Goal: Obtain resource: Download file/media

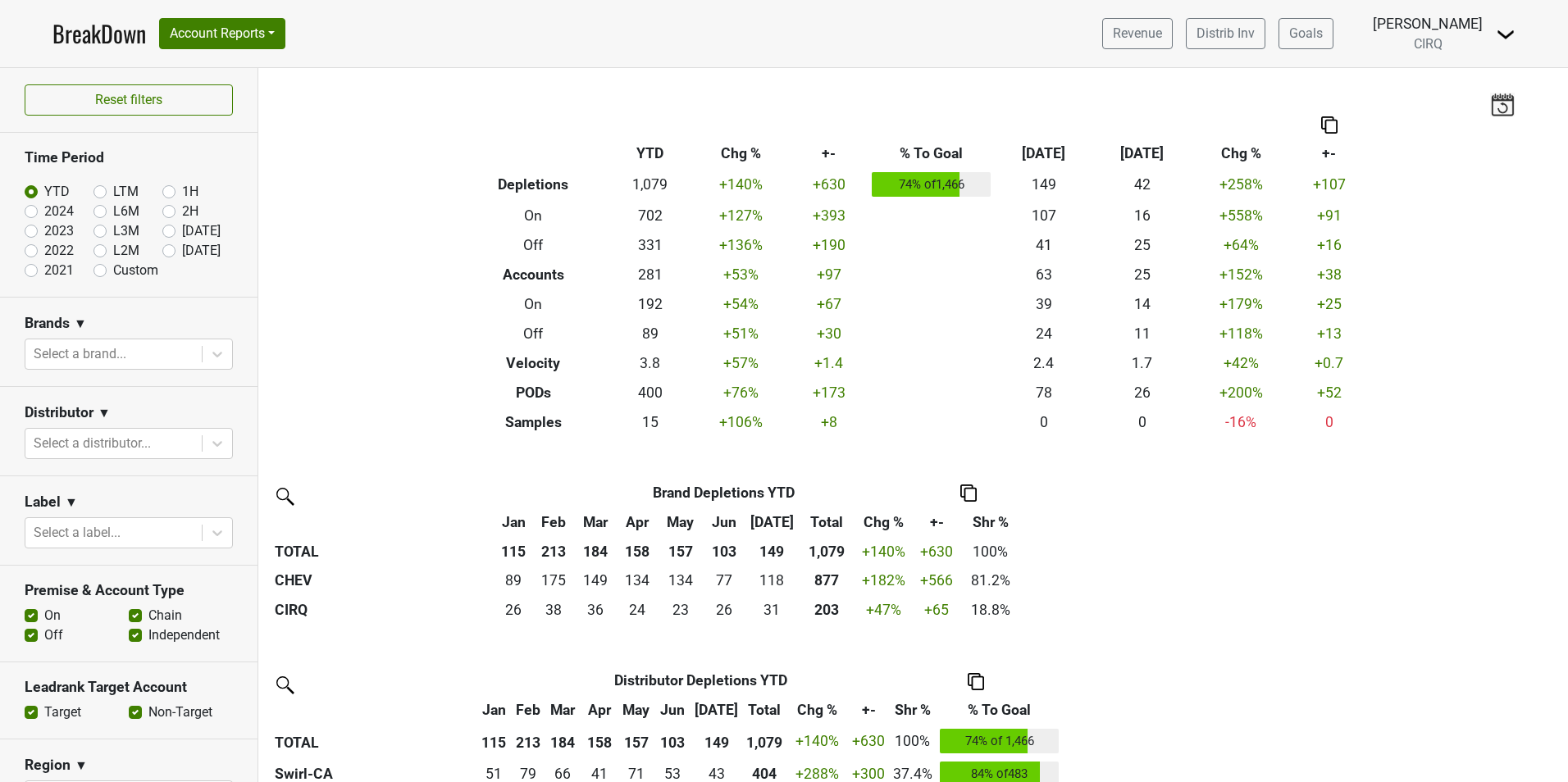
scroll to position [406, 0]
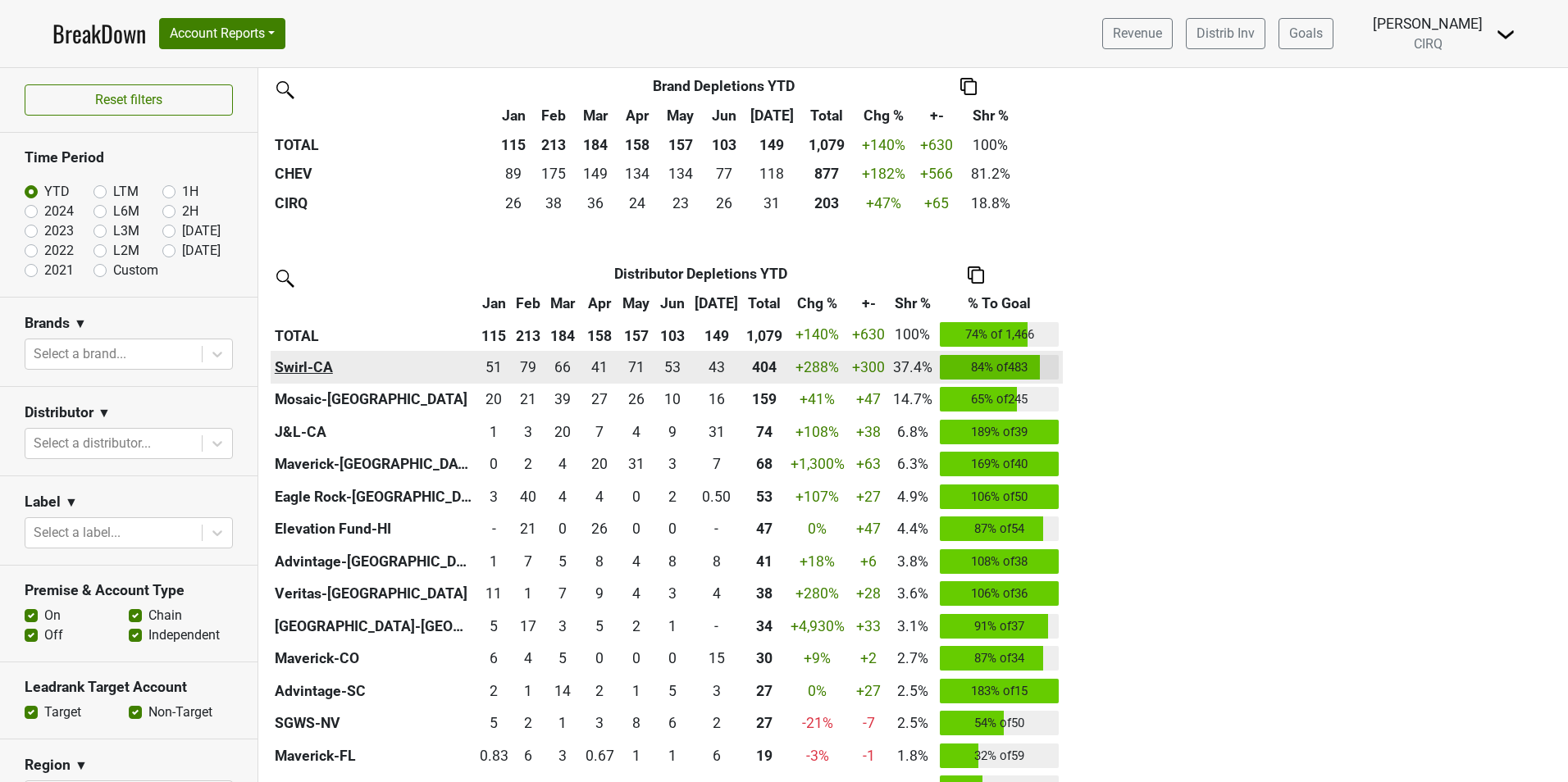
click at [314, 362] on th "Swirl-CA" at bounding box center [373, 367] width 205 height 33
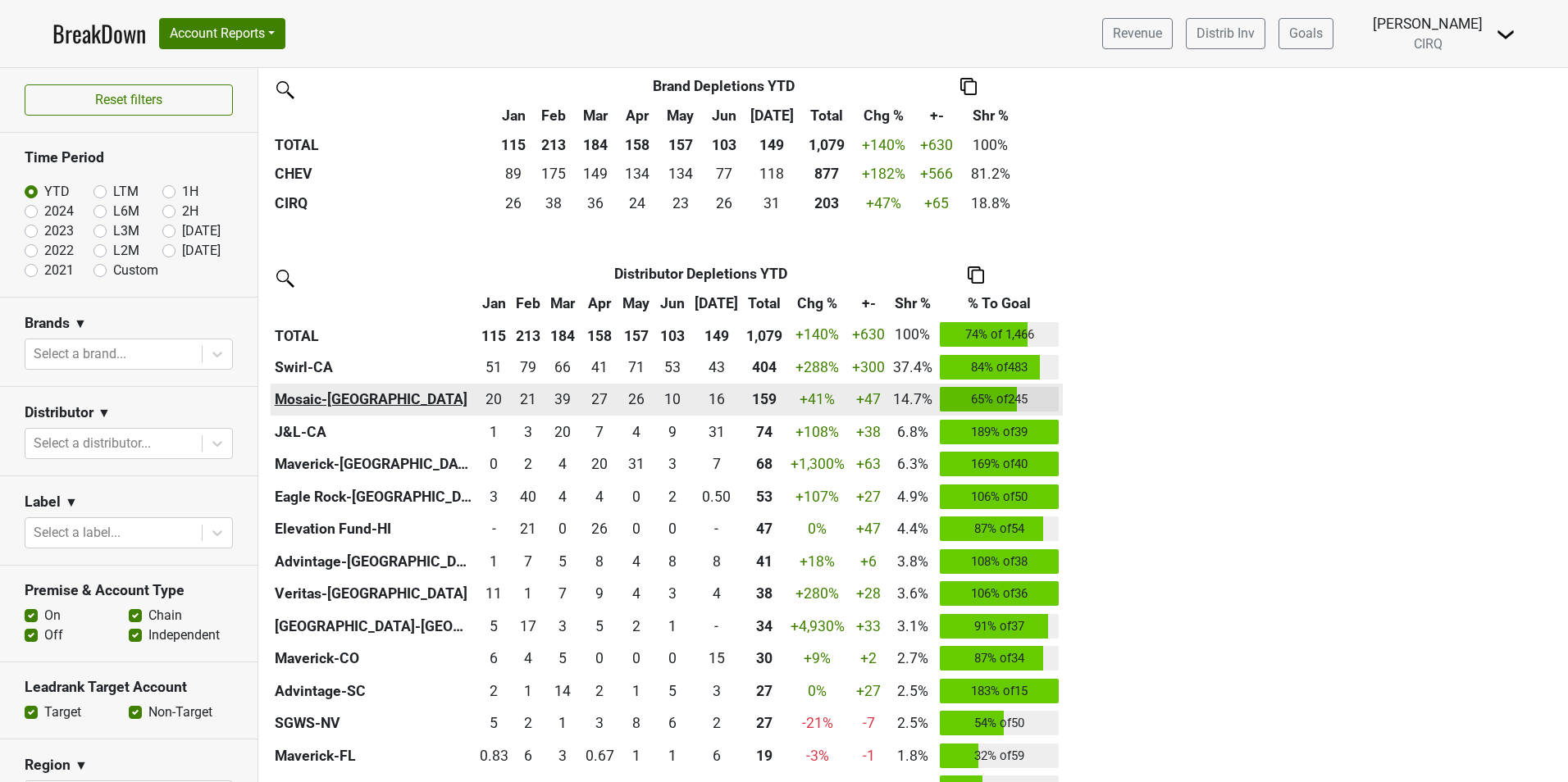
click at [336, 396] on th "Mosaic-[GEOGRAPHIC_DATA]" at bounding box center [373, 400] width 205 height 33
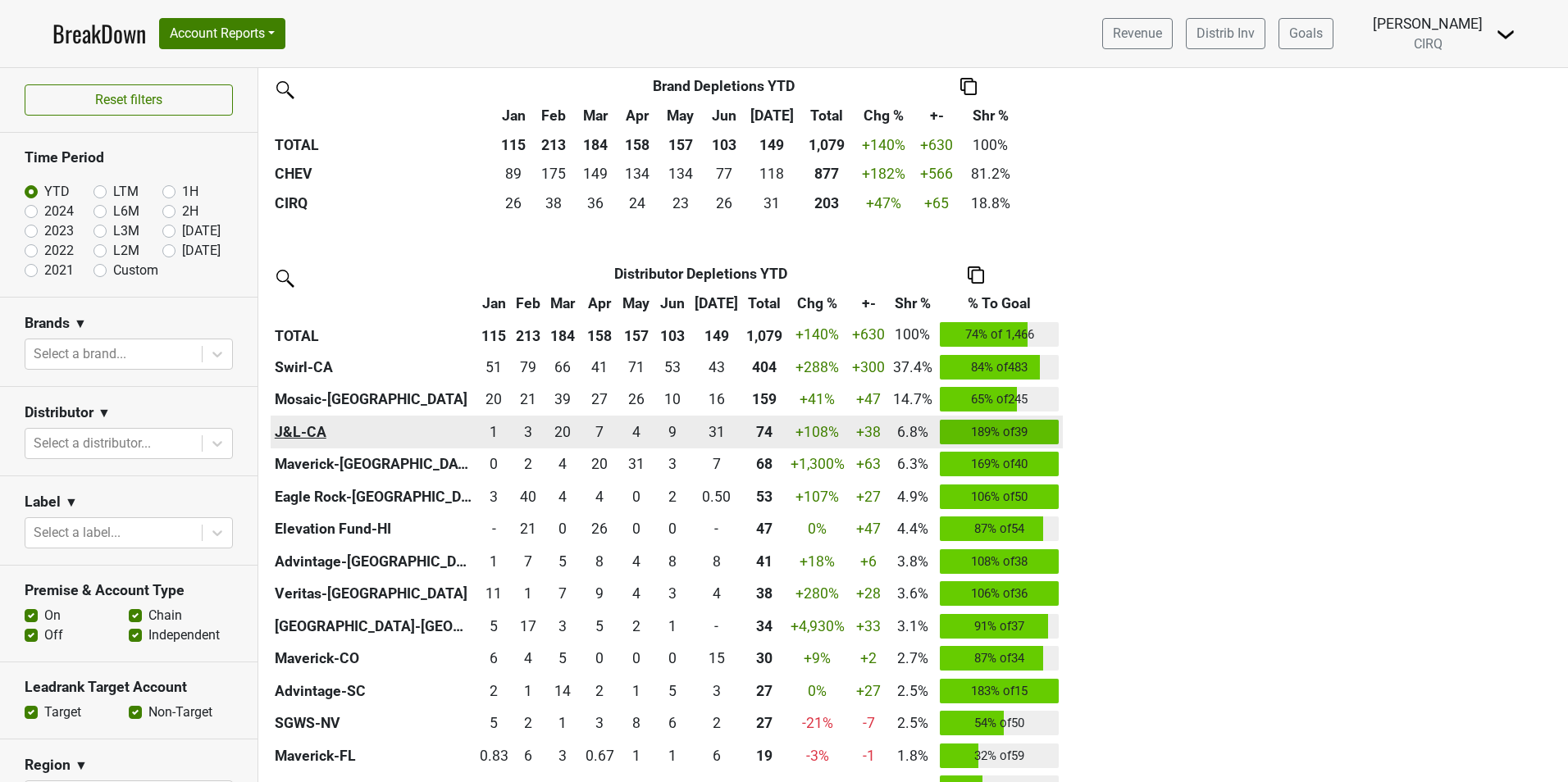
click at [317, 433] on th "J&L-CA" at bounding box center [373, 432] width 205 height 33
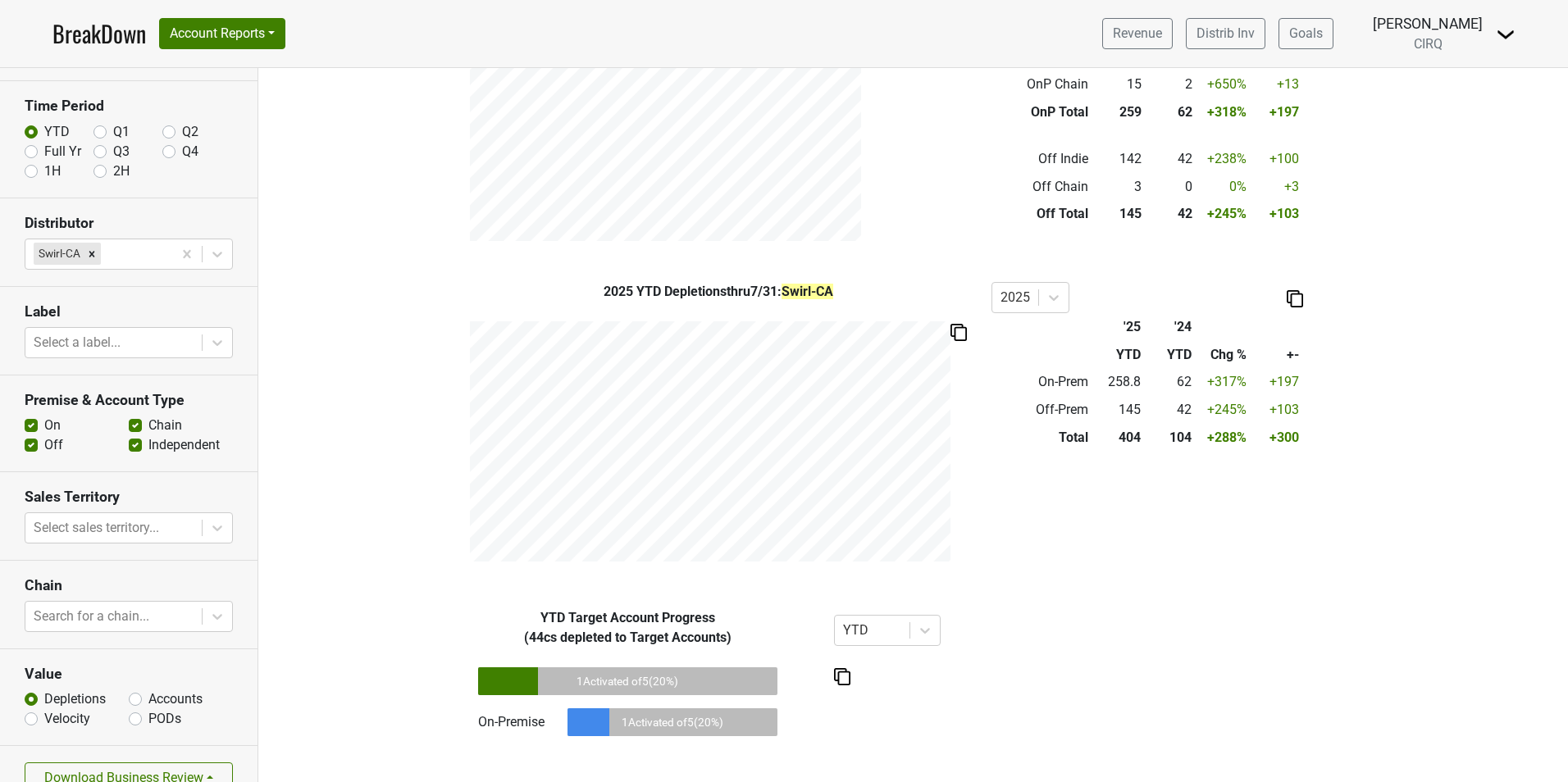
scroll to position [81, 0]
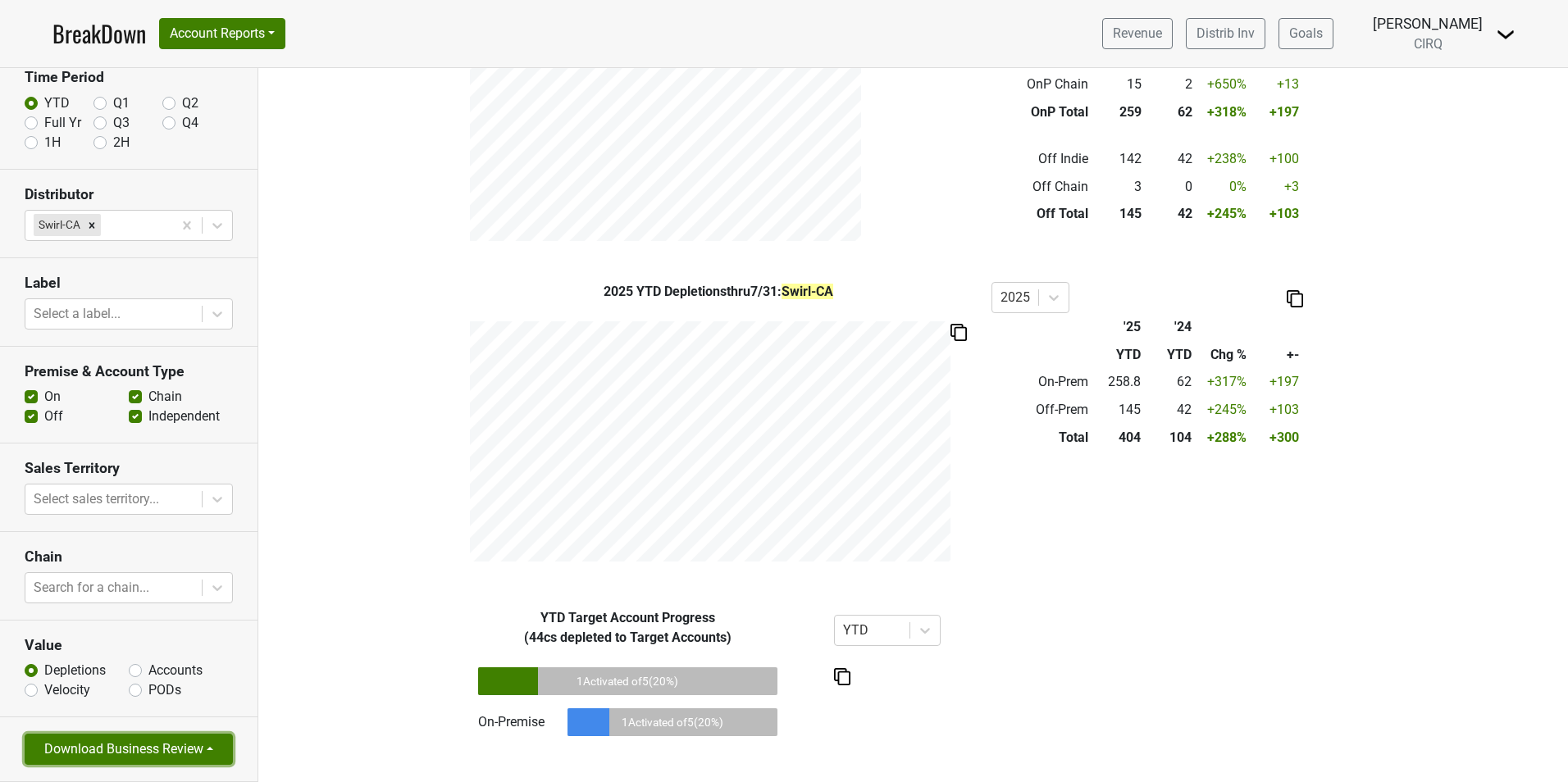
click at [132, 757] on button "Download Business Review" at bounding box center [129, 749] width 209 height 31
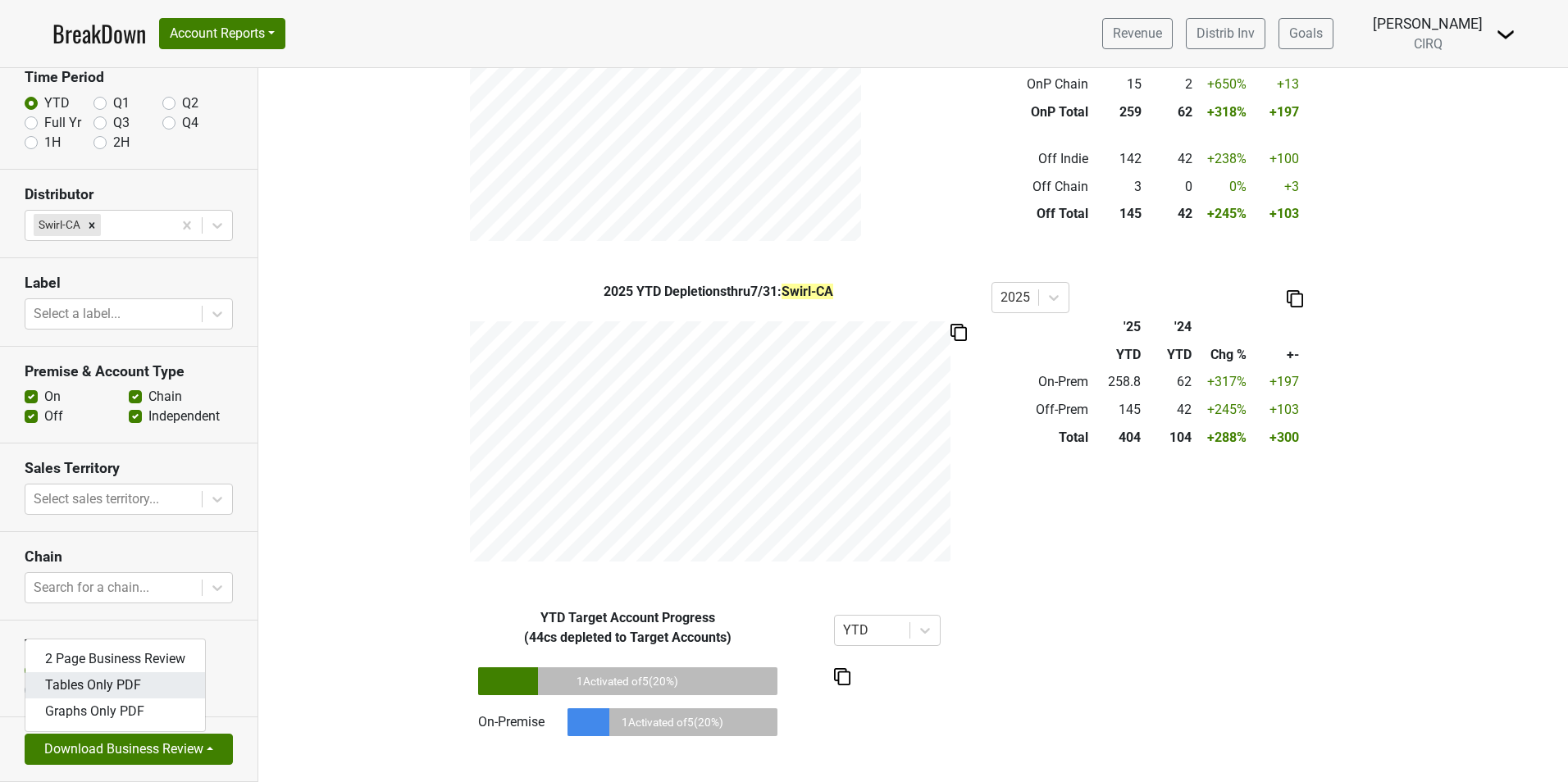
click at [156, 683] on link "Tables Only PDF" at bounding box center [115, 685] width 180 height 26
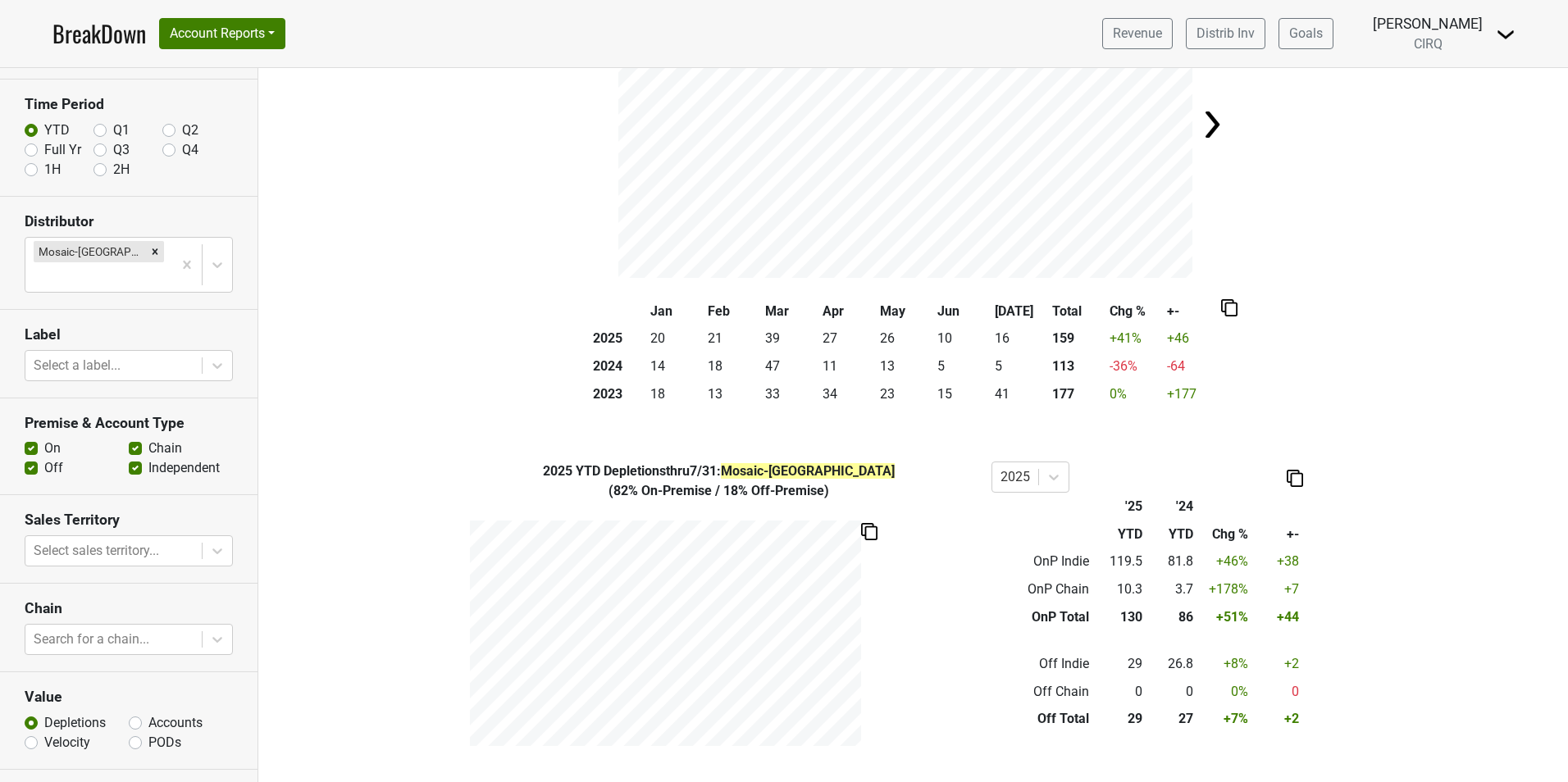
scroll to position [81, 0]
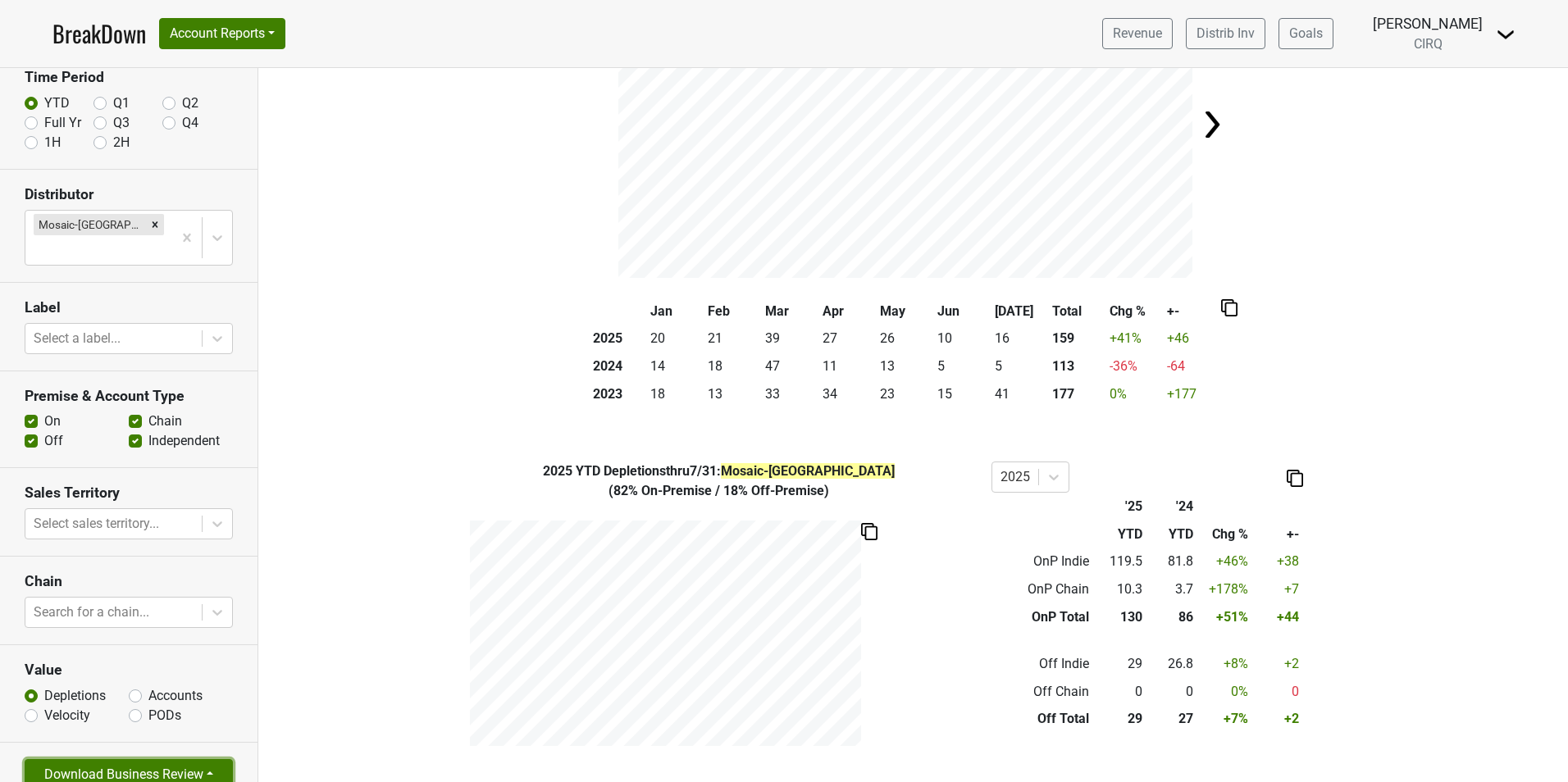
click at [192, 759] on button "Download Business Review" at bounding box center [129, 775] width 209 height 31
click at [128, 698] on link "Tables Only PDF" at bounding box center [115, 710] width 180 height 26
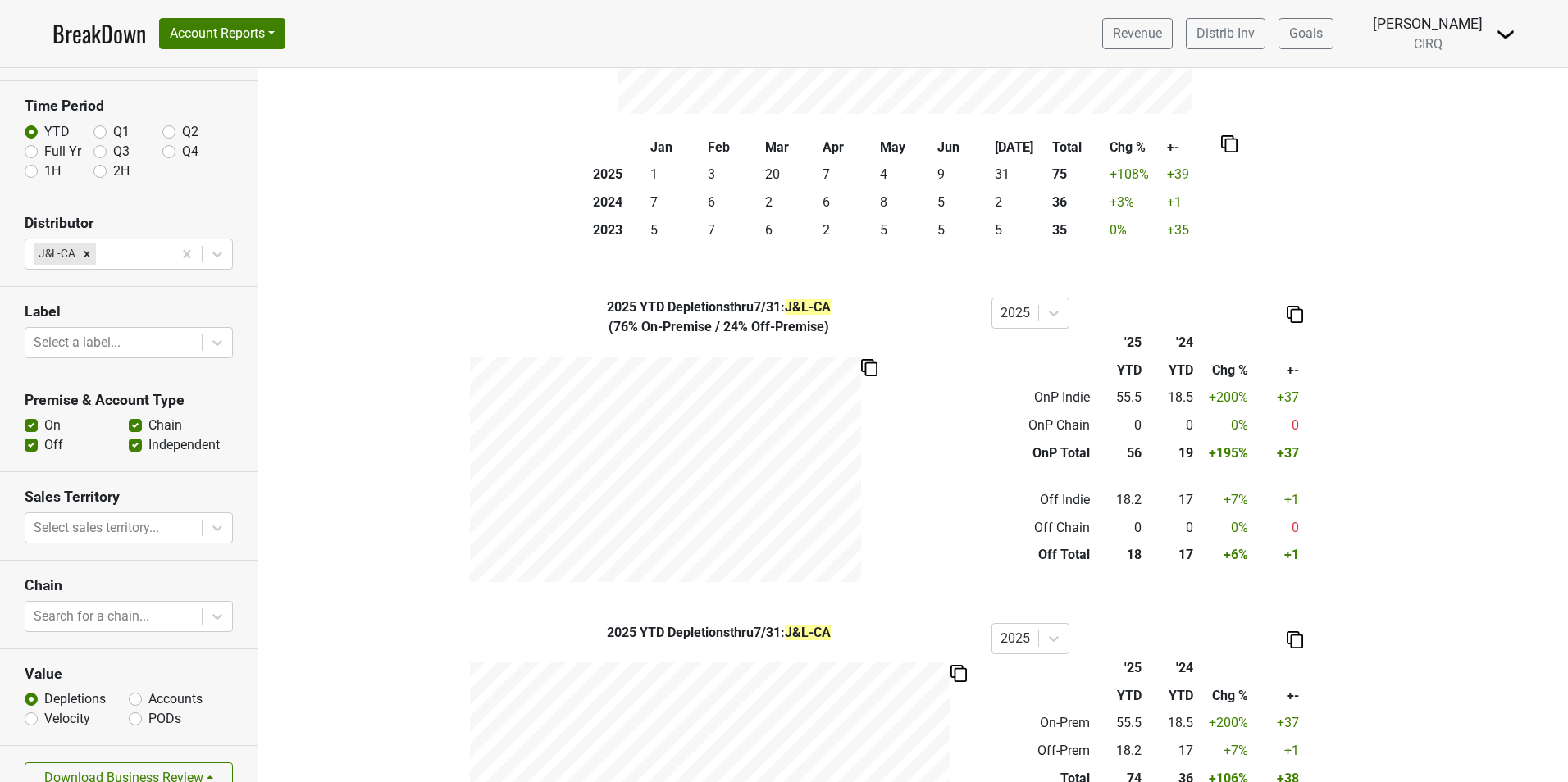
scroll to position [81, 0]
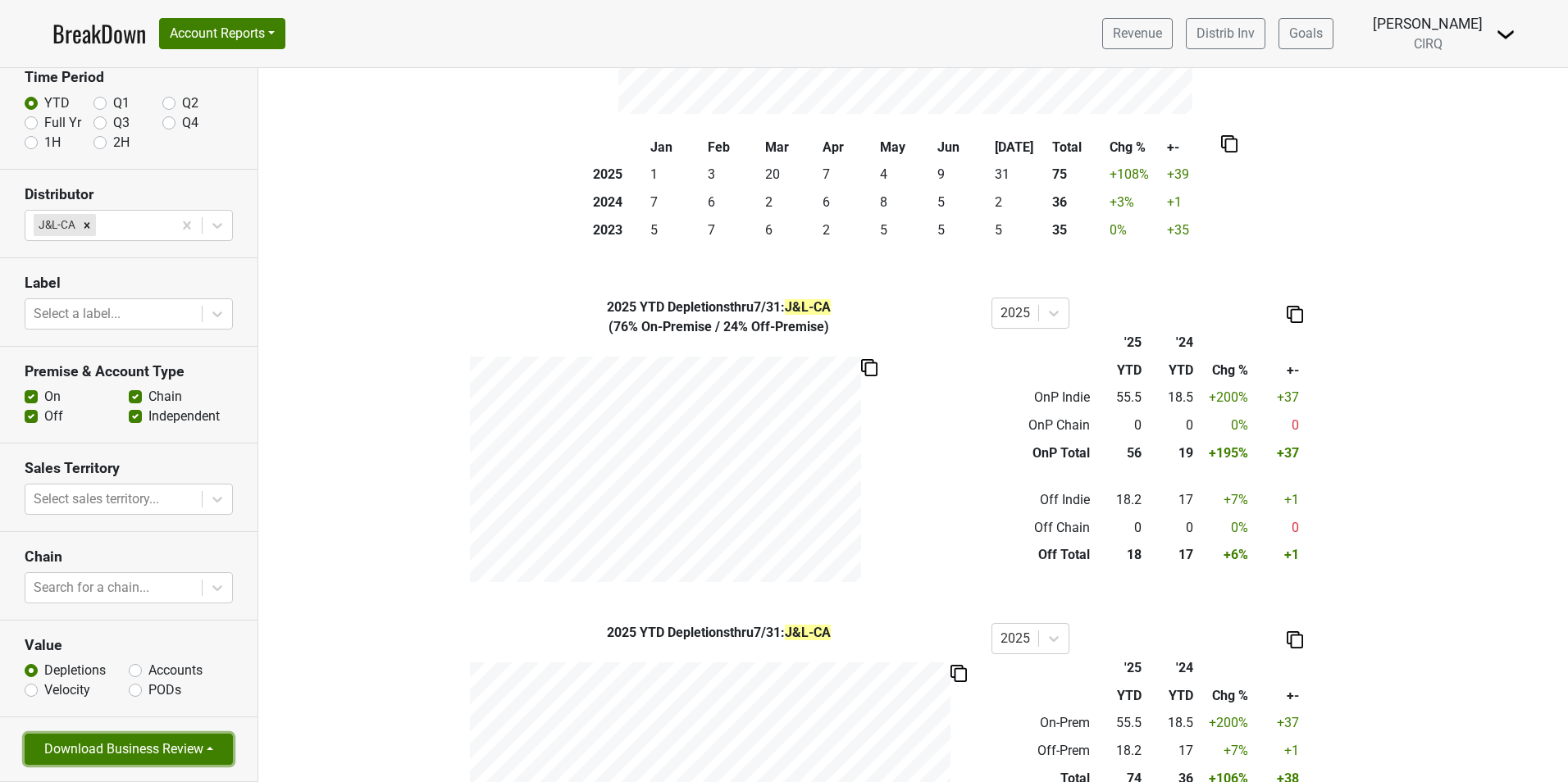
click at [161, 748] on button "Download Business Review" at bounding box center [129, 749] width 209 height 31
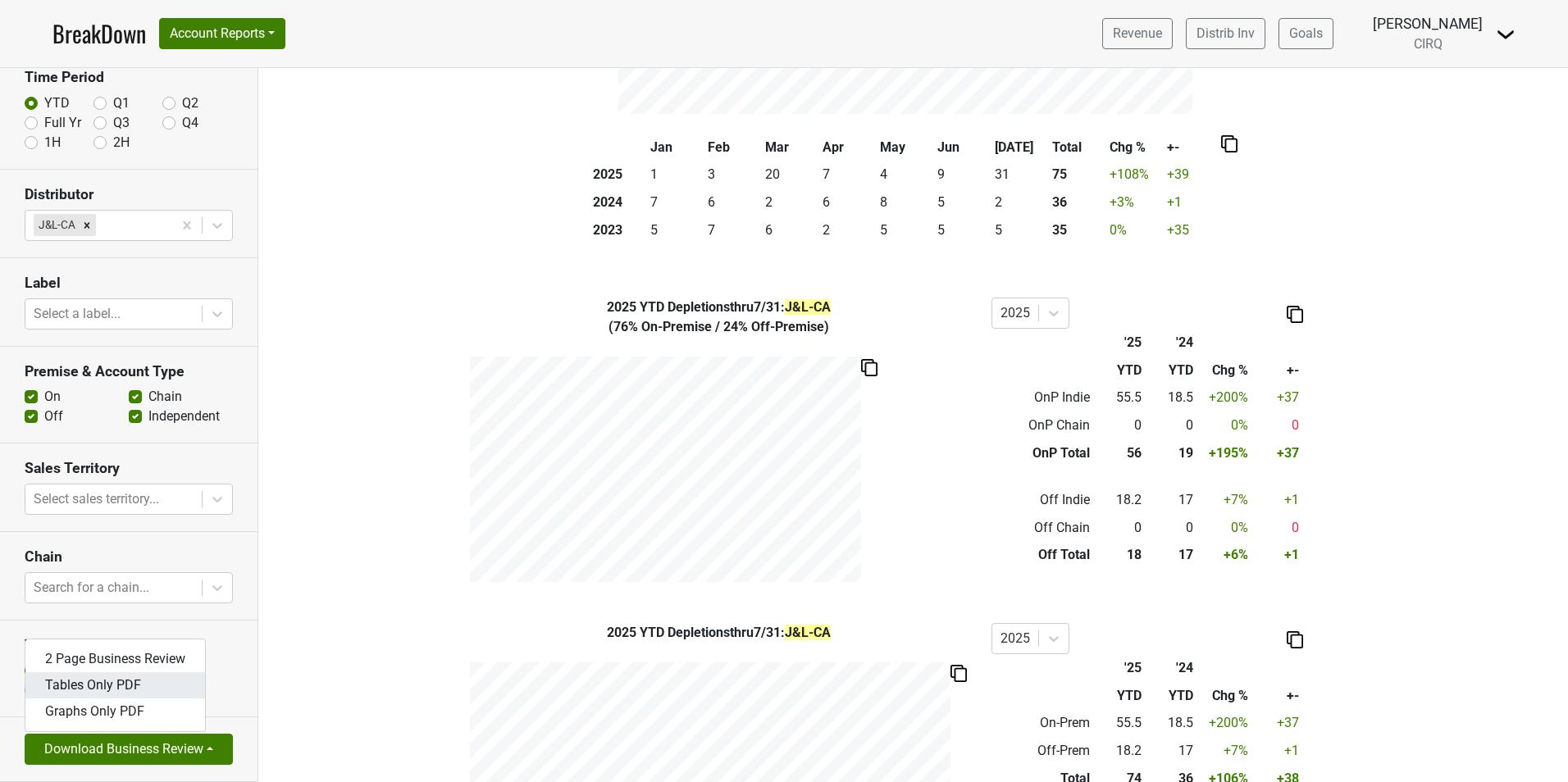
click at [160, 682] on link "Tables Only PDF" at bounding box center [115, 685] width 180 height 26
